Goal: Find contact information: Find contact information

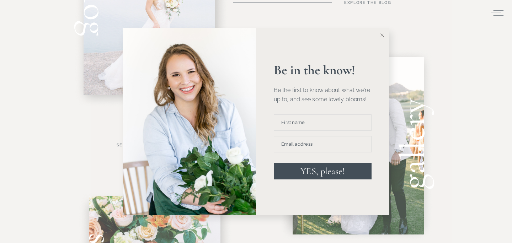
scroll to position [342, 0]
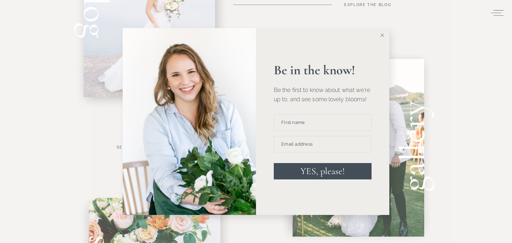
click at [381, 36] on line at bounding box center [382, 35] width 3 height 3
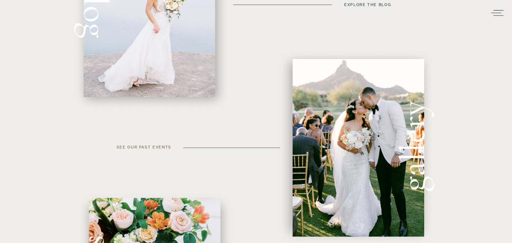
click at [134, 145] on h3 "see our past events" at bounding box center [142, 152] width 57 height 16
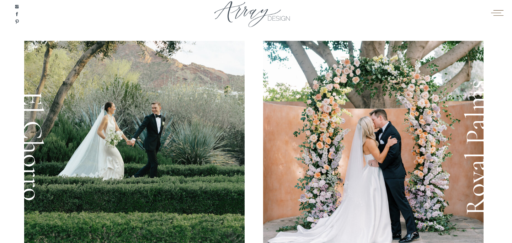
click at [493, 8] on icon at bounding box center [497, 12] width 14 height 11
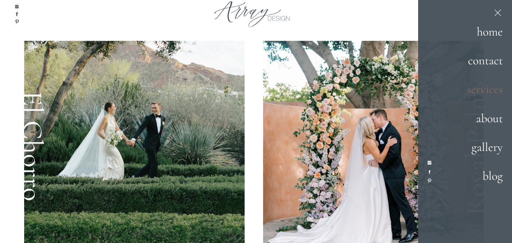
click at [482, 86] on h2 "services" at bounding box center [478, 89] width 50 height 19
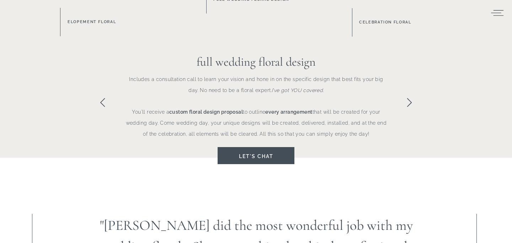
scroll to position [535, 0]
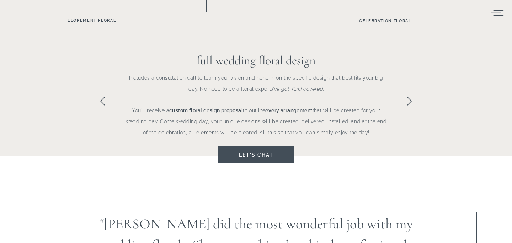
click at [409, 102] on icon at bounding box center [409, 101] width 10 height 10
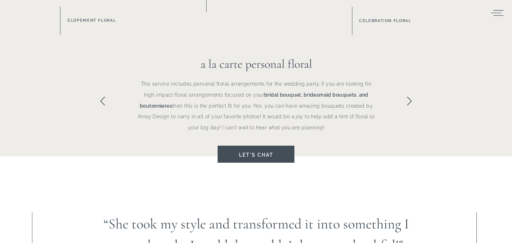
click at [409, 102] on icon at bounding box center [409, 101] width 10 height 10
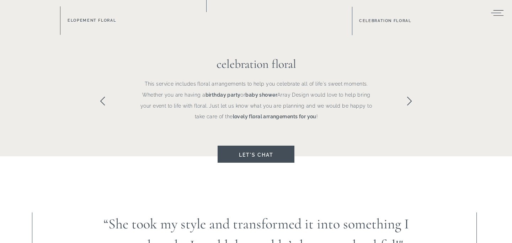
click at [105, 100] on icon at bounding box center [102, 101] width 10 height 10
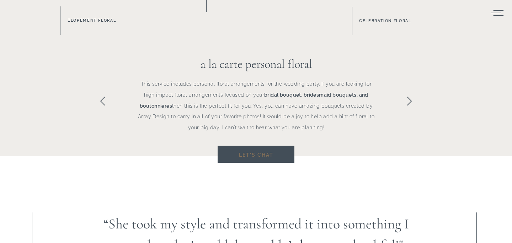
click at [242, 155] on h3 "Let's chat" at bounding box center [256, 154] width 57 height 9
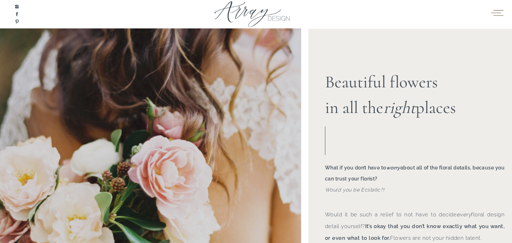
click at [494, 16] on icon at bounding box center [497, 12] width 14 height 11
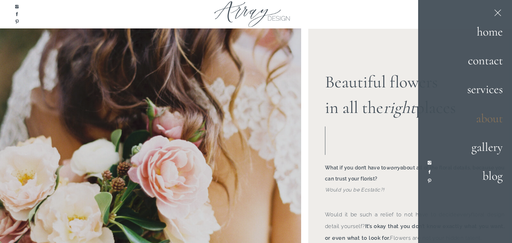
click at [491, 116] on h2 "about" at bounding box center [474, 118] width 55 height 19
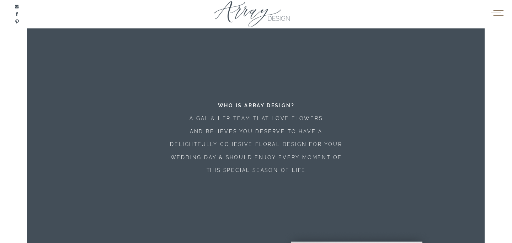
click at [495, 15] on icon at bounding box center [497, 13] width 12 height 6
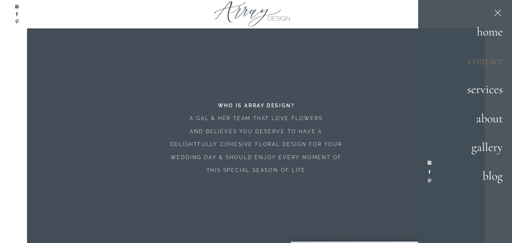
click at [486, 62] on h2 "contact" at bounding box center [478, 61] width 50 height 19
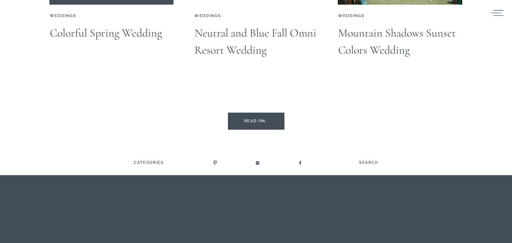
scroll to position [2131, 0]
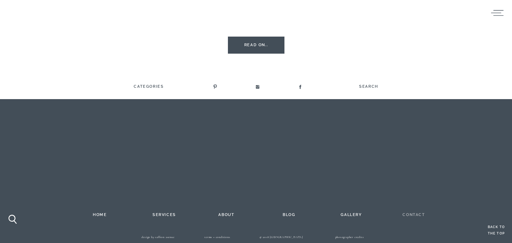
click at [417, 214] on h2 "contact" at bounding box center [413, 214] width 39 height 6
